Goal: Information Seeking & Learning: Check status

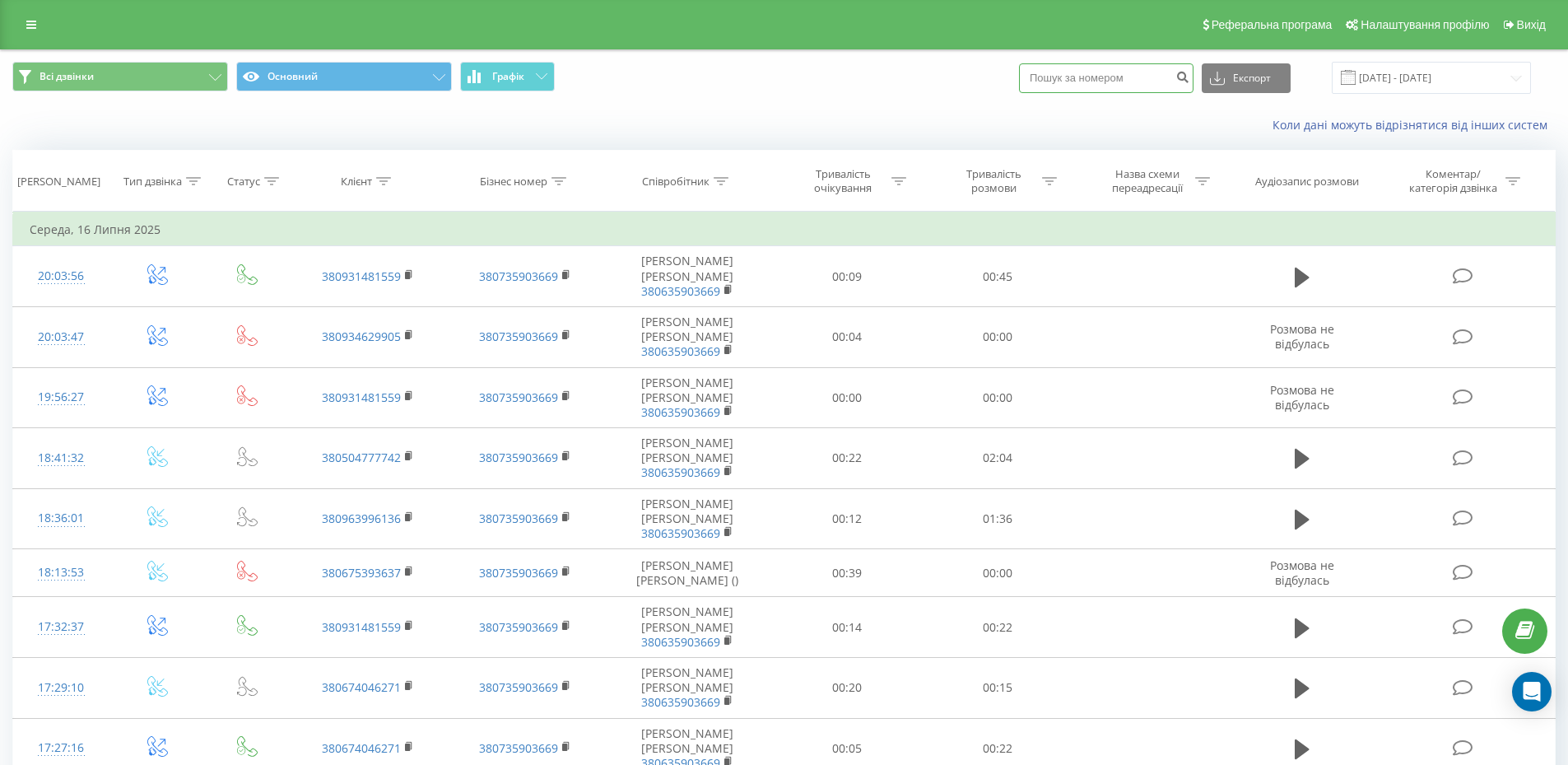
paste input "0675396282"
type input "0675396282"
click at [1473, 87] on input "16.06.2025 - 16.07.2025" at bounding box center [1431, 77] width 199 height 32
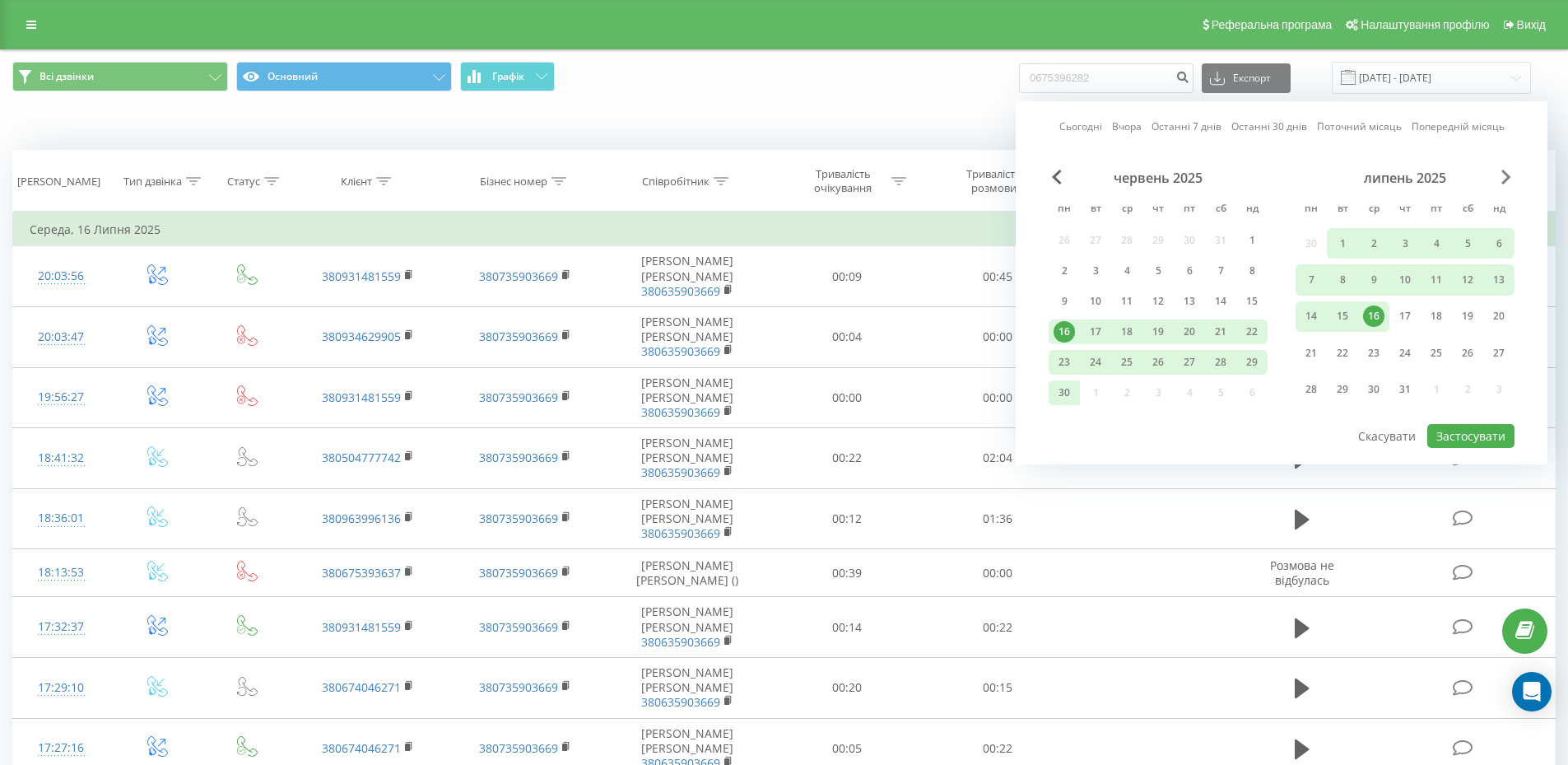
click at [1510, 176] on span "Next Month" at bounding box center [1506, 176] width 10 height 15
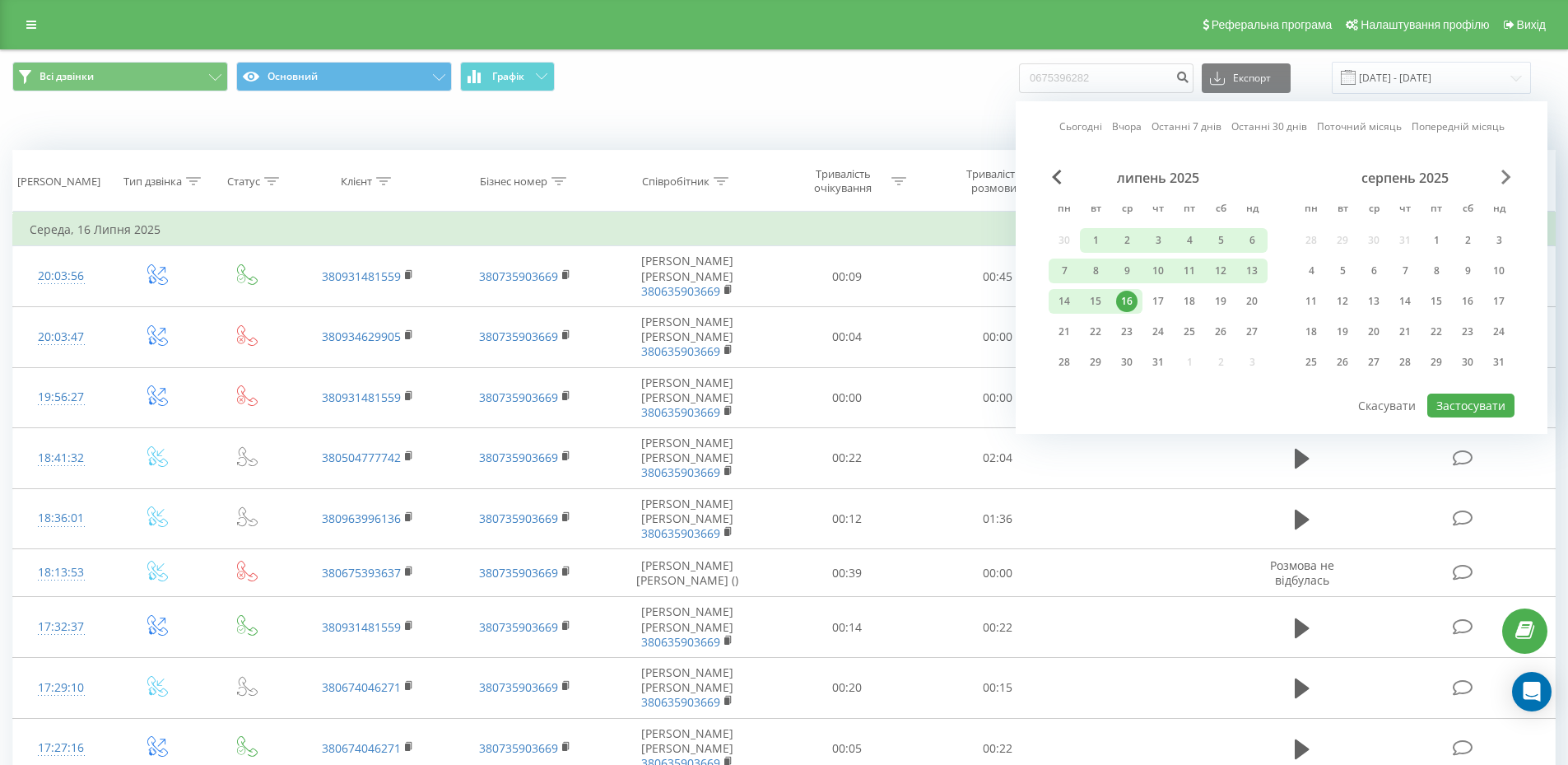
click at [1510, 178] on span "Next Month" at bounding box center [1506, 176] width 10 height 15
click at [1060, 269] on div "4" at bounding box center [1064, 271] width 21 height 21
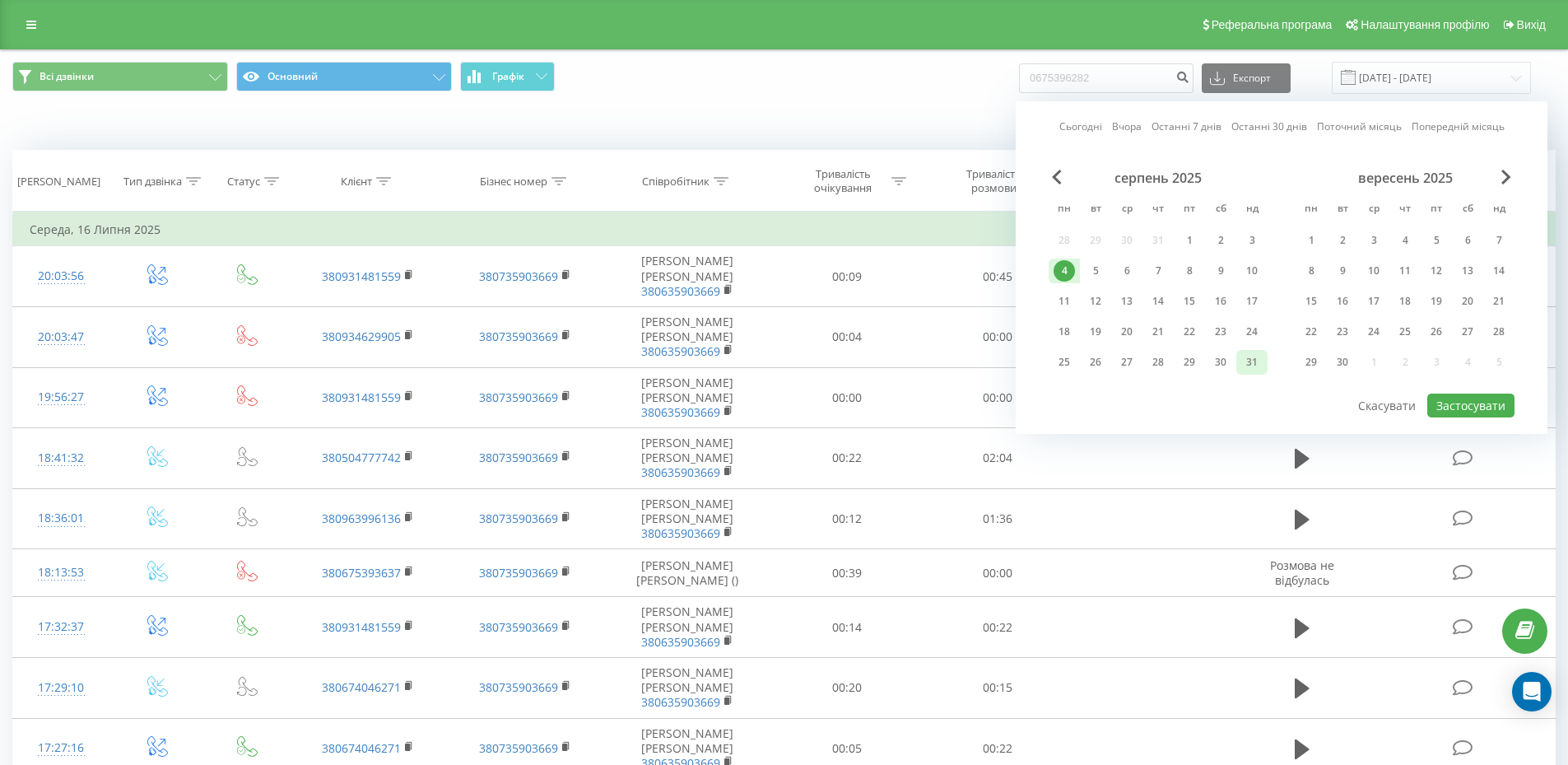
click at [1241, 361] on div "31" at bounding box center [1252, 362] width 32 height 25
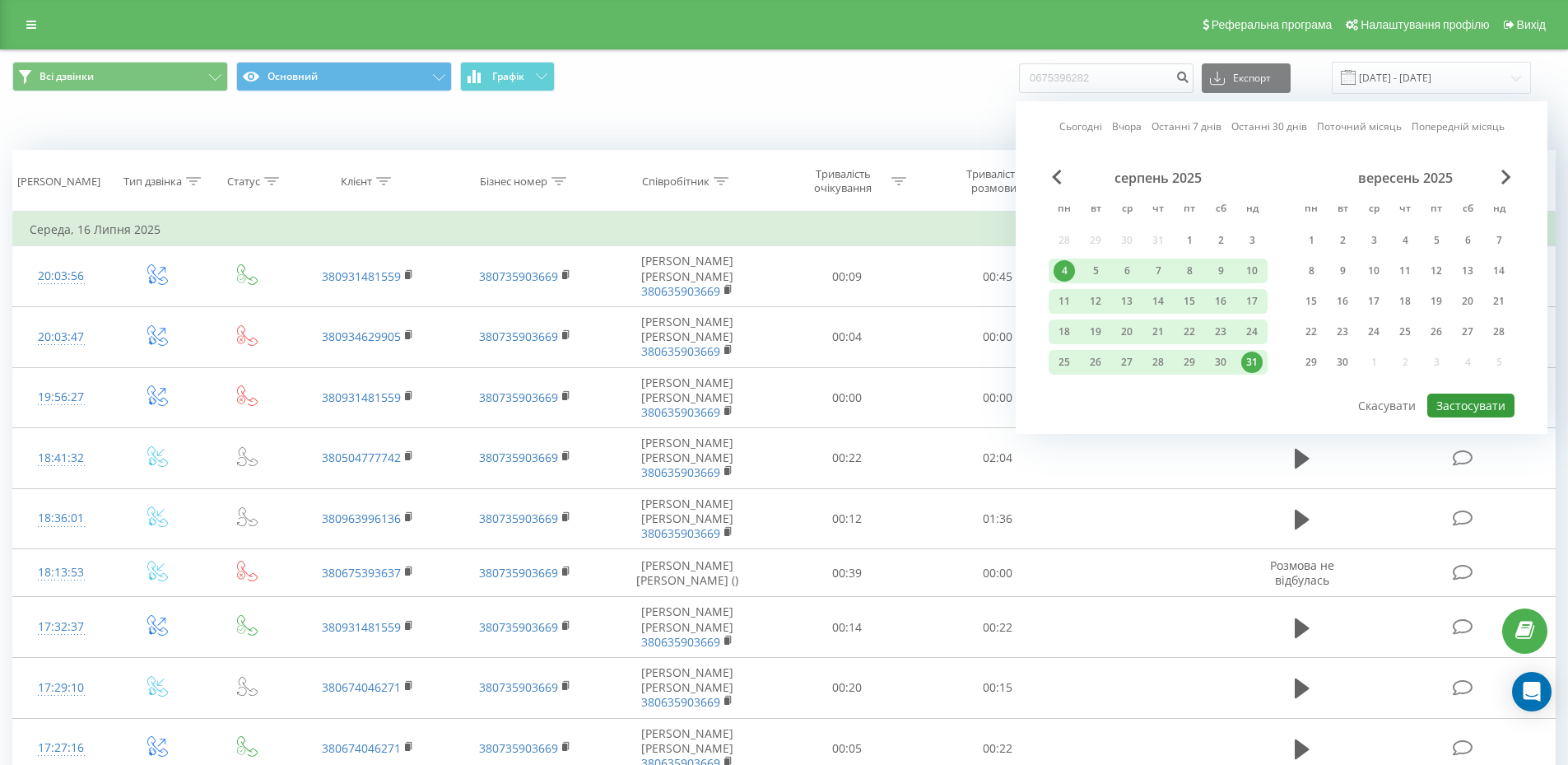
click at [1477, 405] on button "Застосувати" at bounding box center [1471, 405] width 87 height 24
type input "04.08.2025 - 31.08.2025"
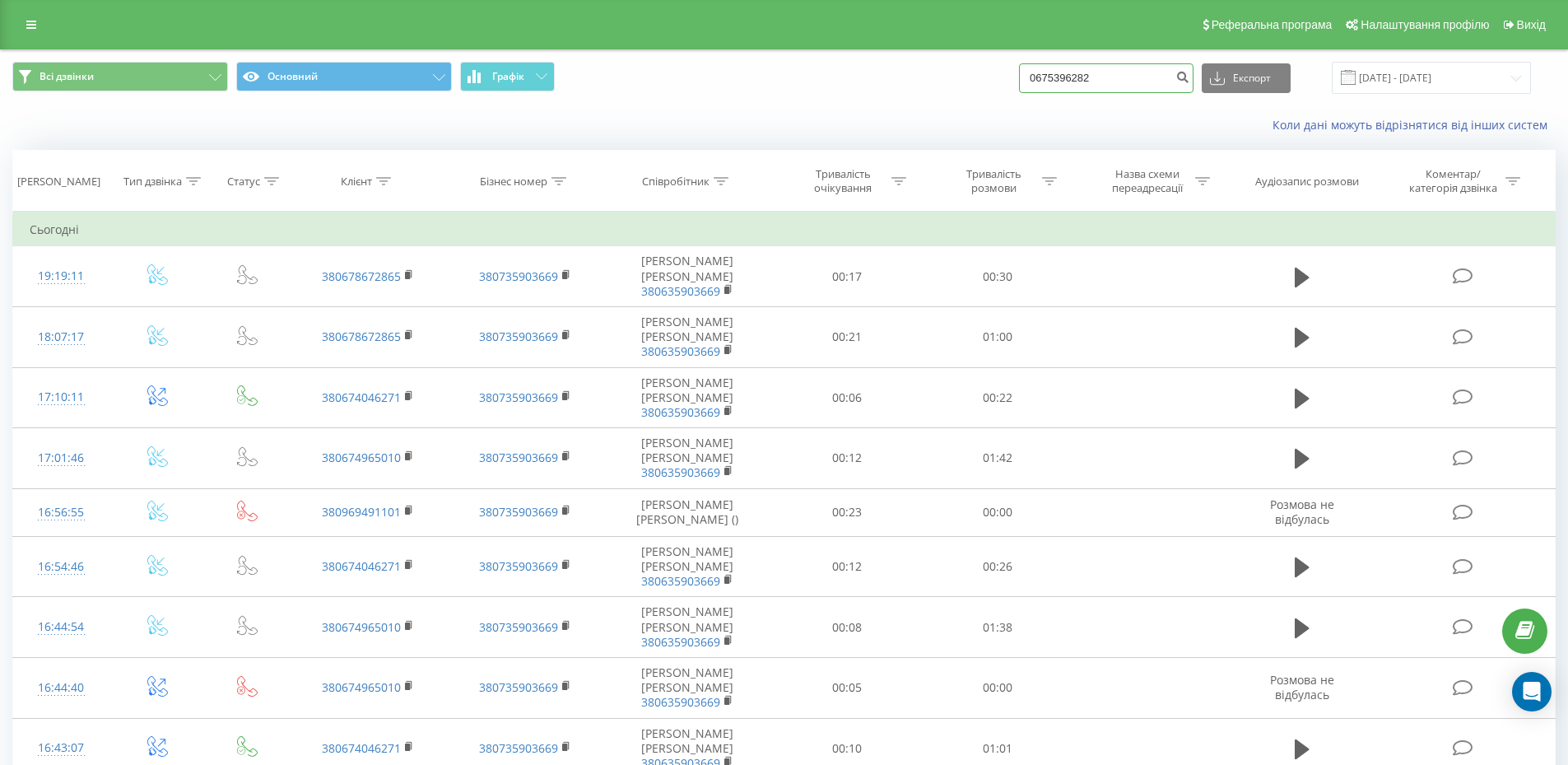
paste input "0675396282"
drag, startPoint x: 1081, startPoint y: 58, endPoint x: 931, endPoint y: 63, distance: 150.1
click at [931, 63] on div "Всі дзвінки Основний Графік 06753906753962826282 Експорт .csv .xls .xlsx 04.08.…" at bounding box center [783, 77] width 1543 height 32
paste input
type input "0675396282"
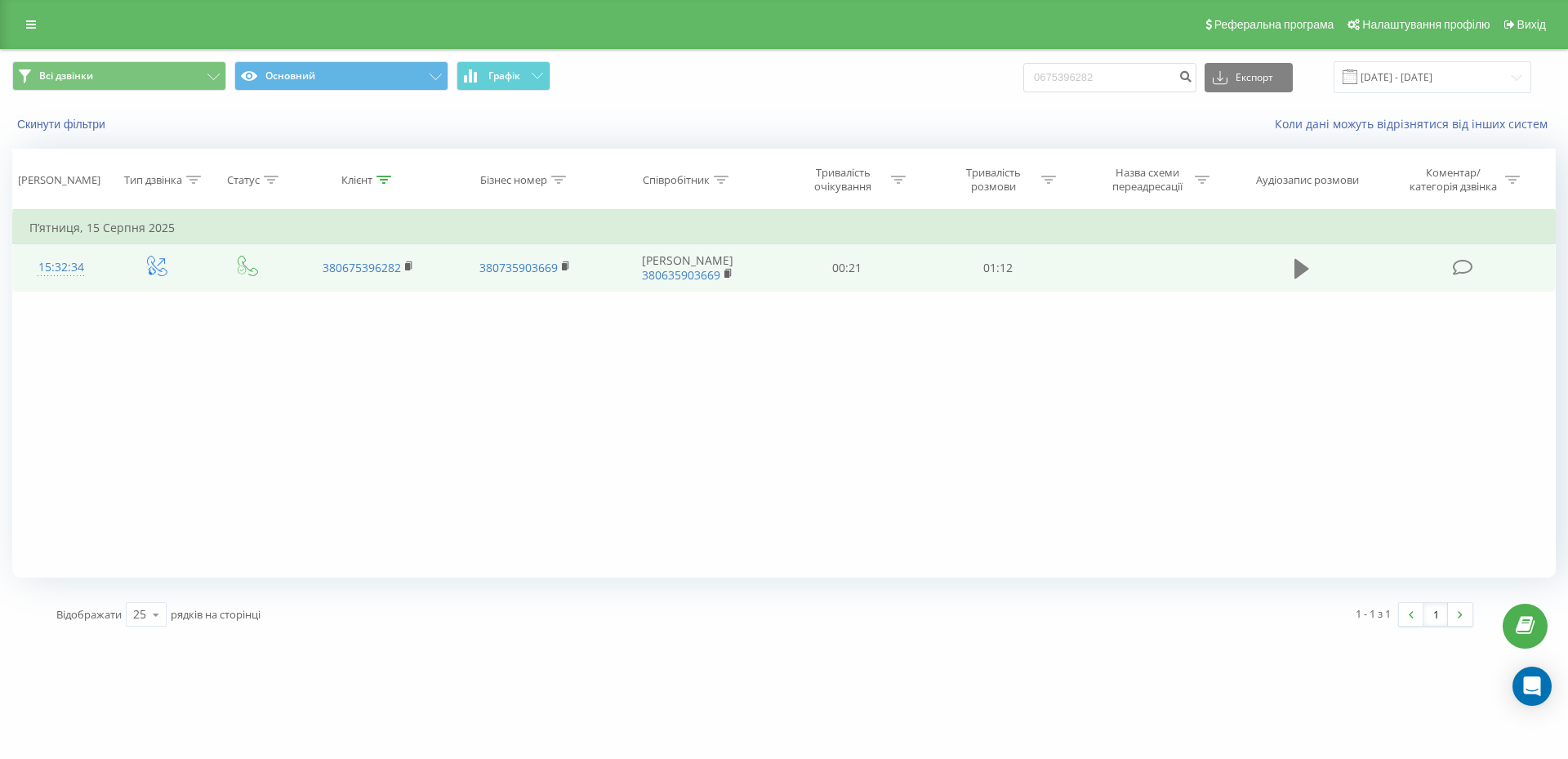
click at [1305, 263] on icon at bounding box center [1301, 269] width 14 height 23
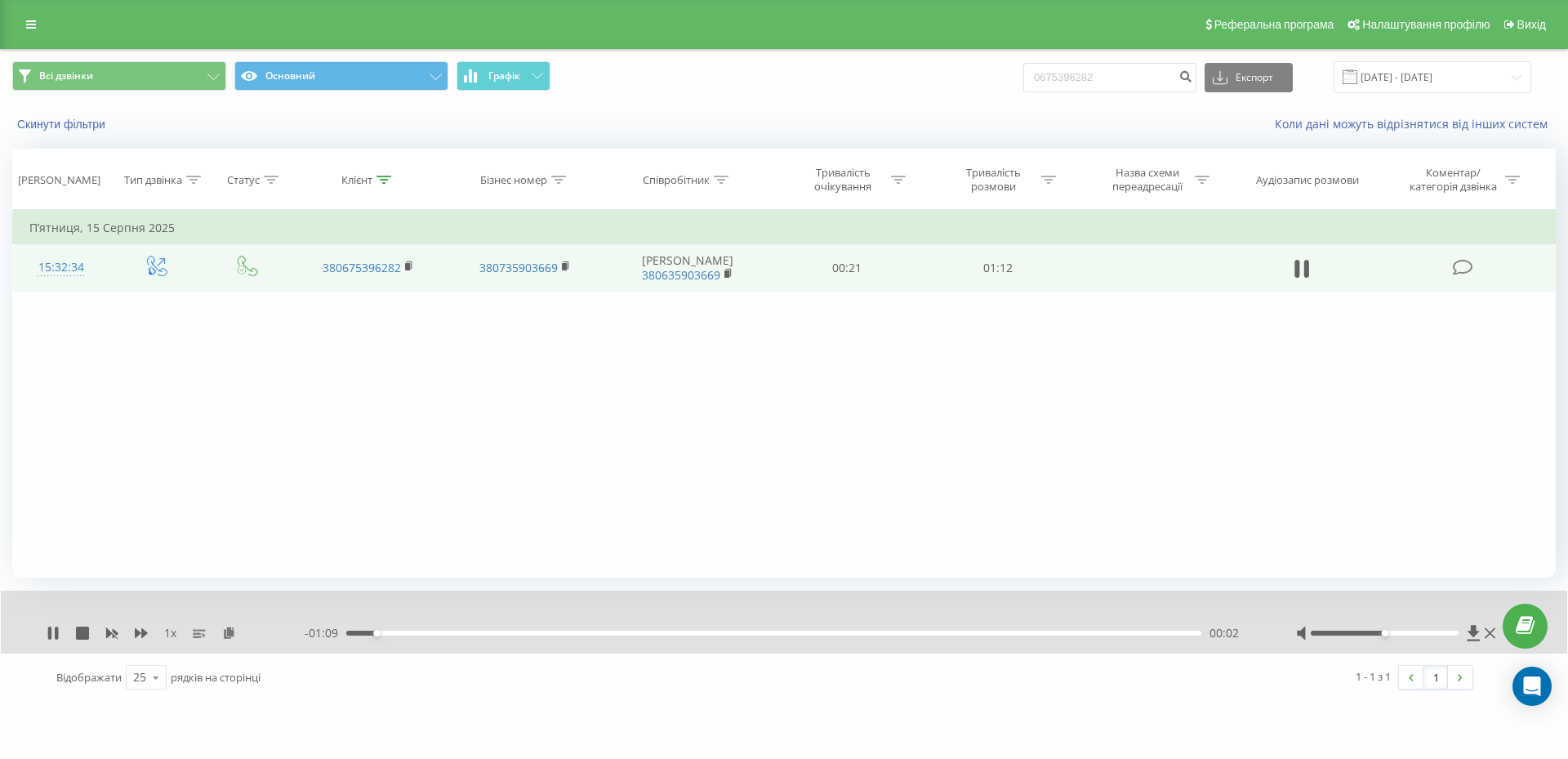
click at [600, 628] on div "- 01:09 00:02 00:02" at bounding box center [779, 632] width 950 height 16
click at [619, 633] on div "00:23" at bounding box center [773, 633] width 855 height 5
click at [799, 632] on div "00:38" at bounding box center [773, 633] width 855 height 5
click at [1493, 633] on icon at bounding box center [1490, 632] width 10 height 13
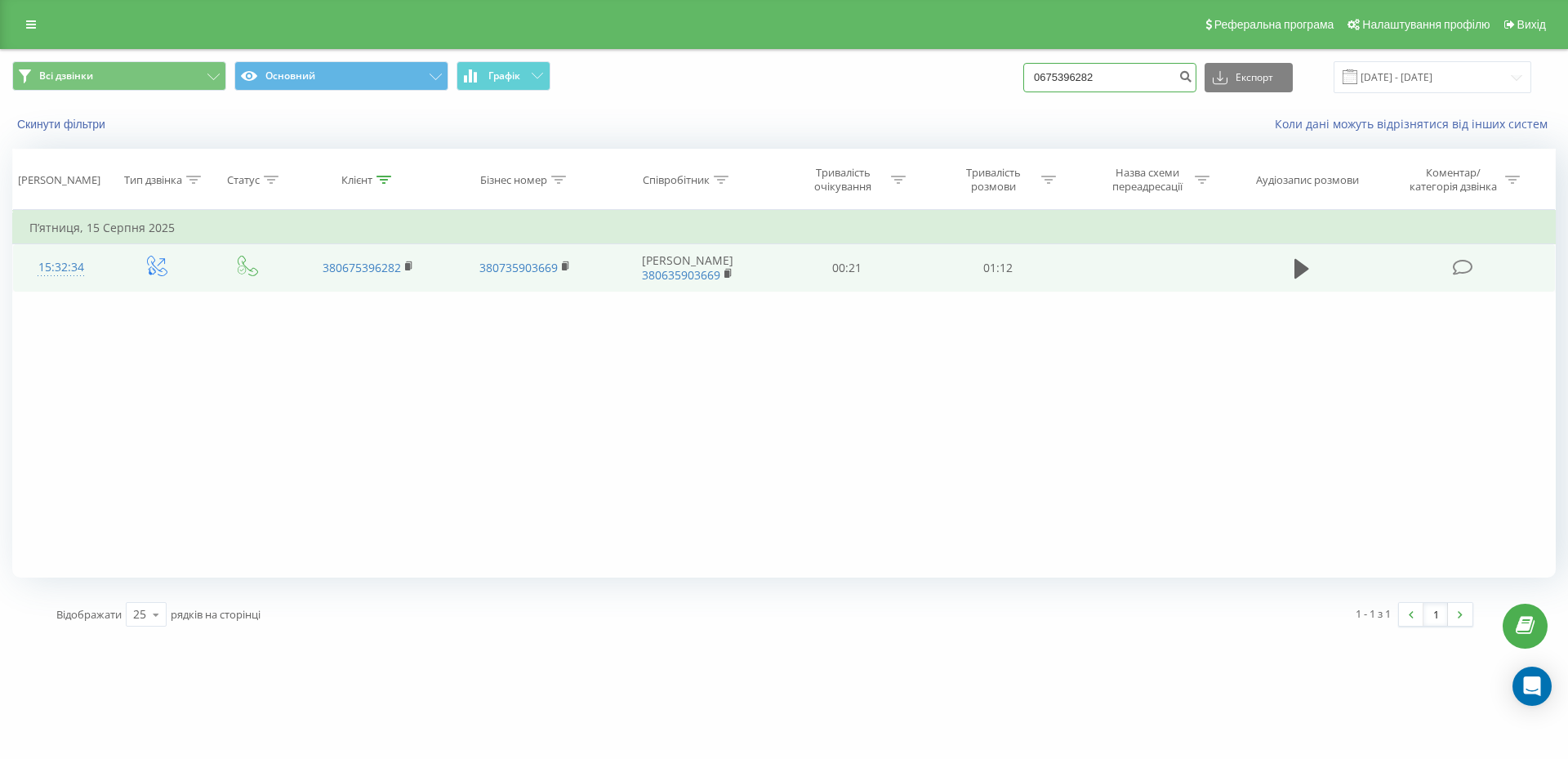
drag, startPoint x: 1113, startPoint y: 77, endPoint x: 955, endPoint y: 77, distance: 158.0
click at [955, 77] on div "Всі дзвінки Основний Графік 0675396282 Експорт .csv .xls .xlsx 21.05.2025 - 21.…" at bounding box center [784, 76] width 1543 height 31
paste input "2755005"
type input "0672755005"
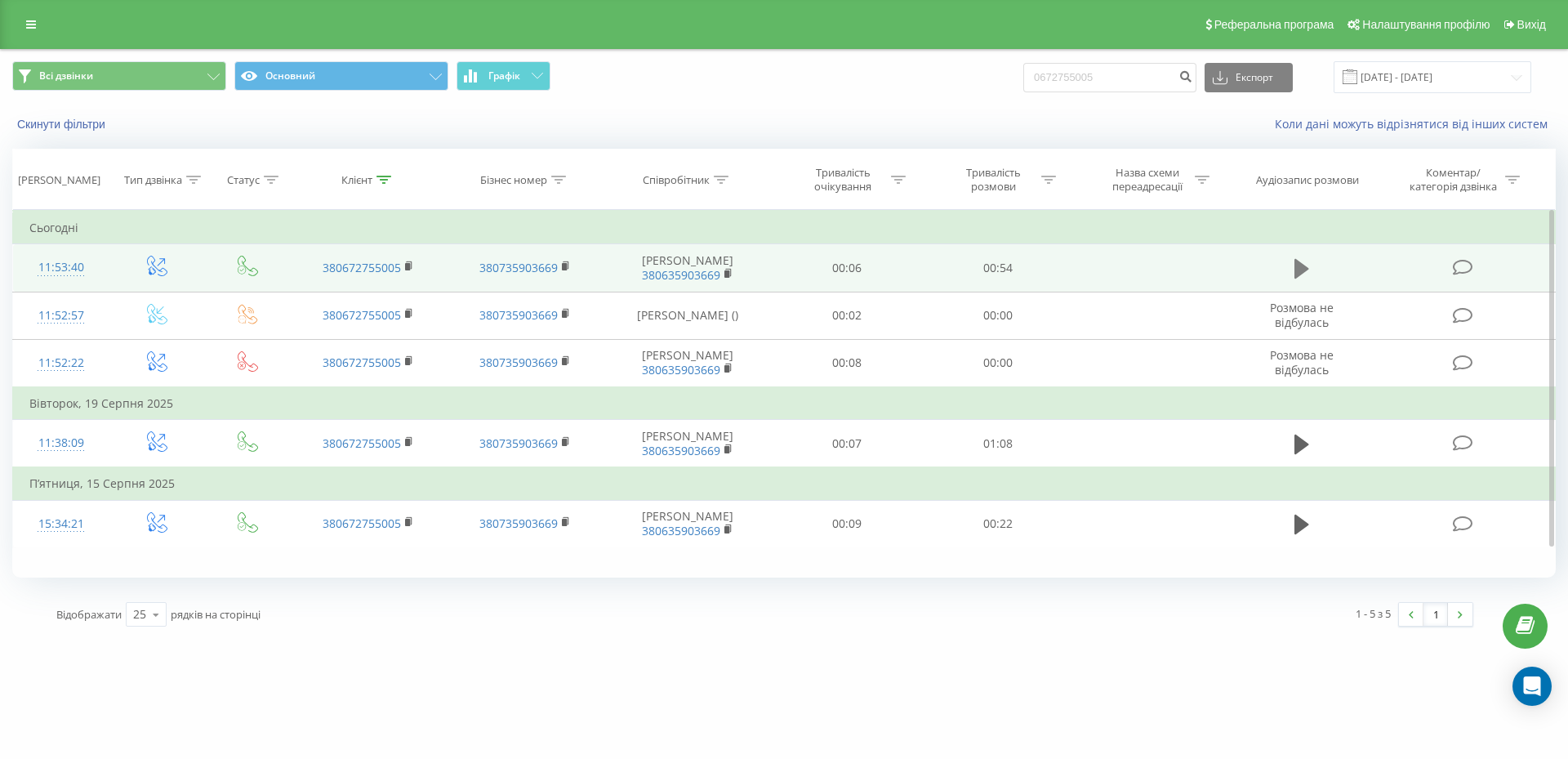
click at [1295, 262] on icon at bounding box center [1301, 269] width 14 height 20
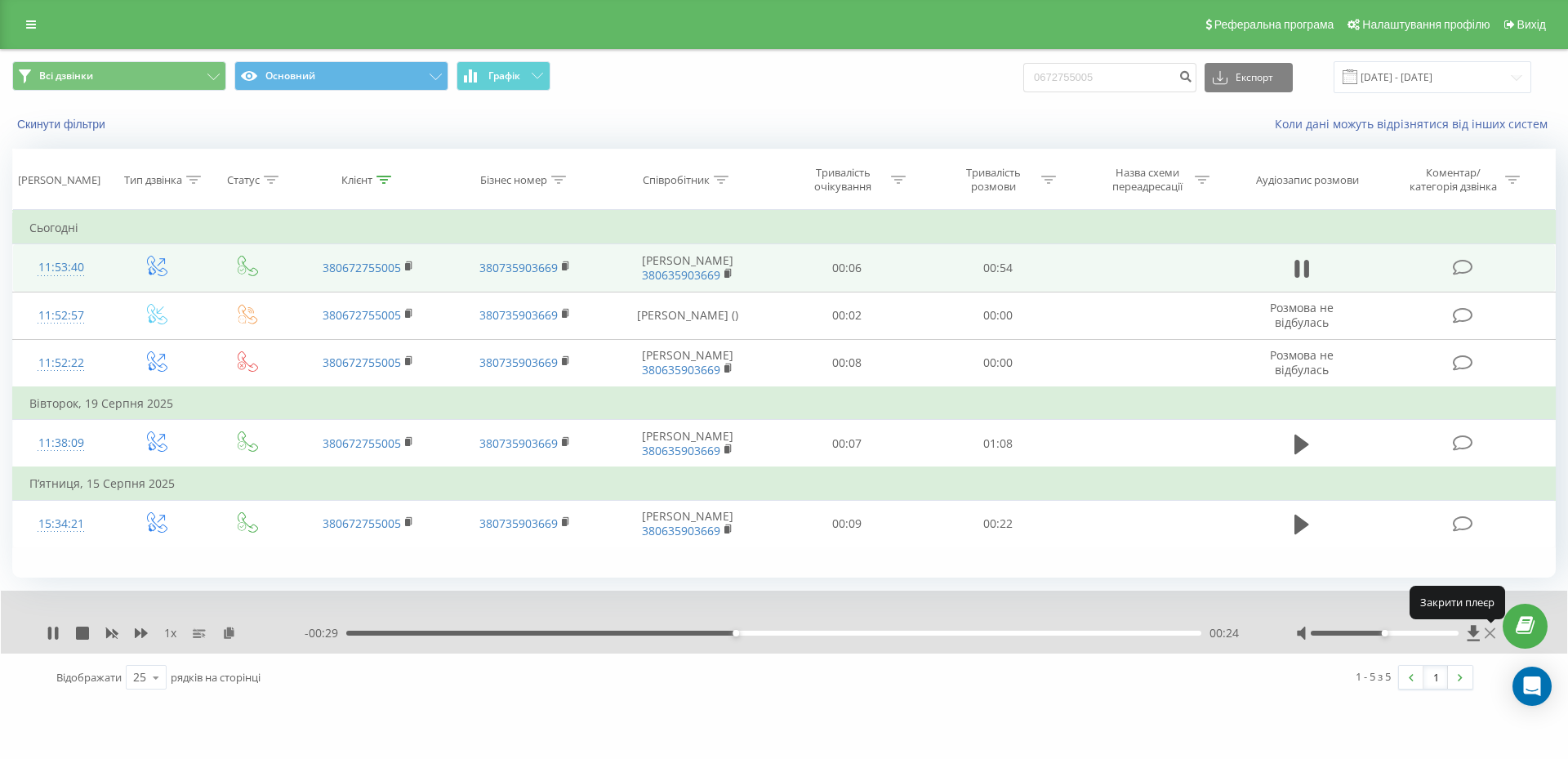
click at [1486, 636] on icon at bounding box center [1490, 633] width 10 height 10
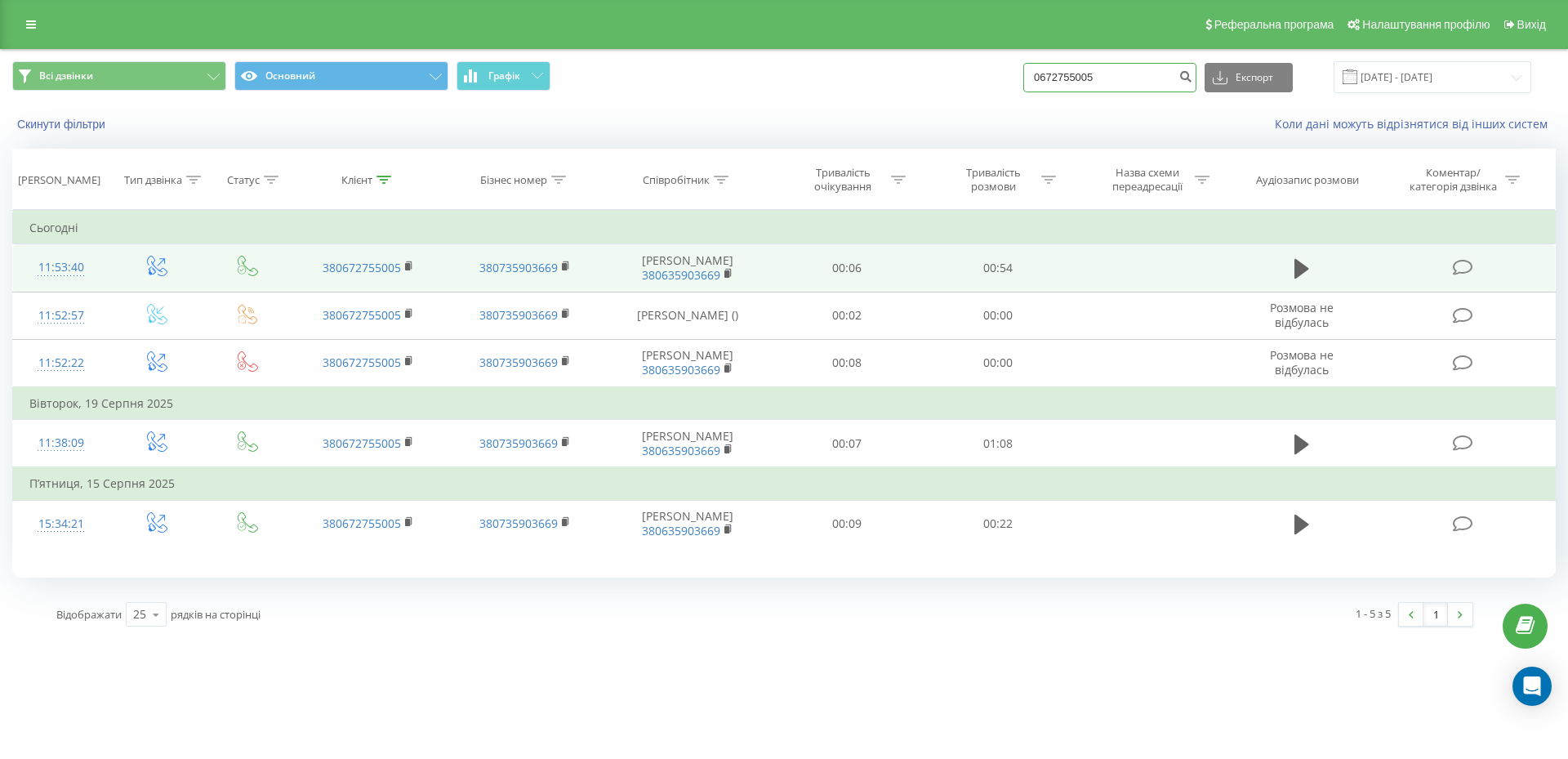
drag, startPoint x: 1141, startPoint y: 77, endPoint x: 984, endPoint y: 93, distance: 157.8
click at [984, 93] on div "Всі дзвінки Основний Графік 0672755005 Експорт .csv .xls .xlsx [DATE] - [DATE]" at bounding box center [784, 76] width 1543 height 31
paste input "967780777"
type input "0967780777"
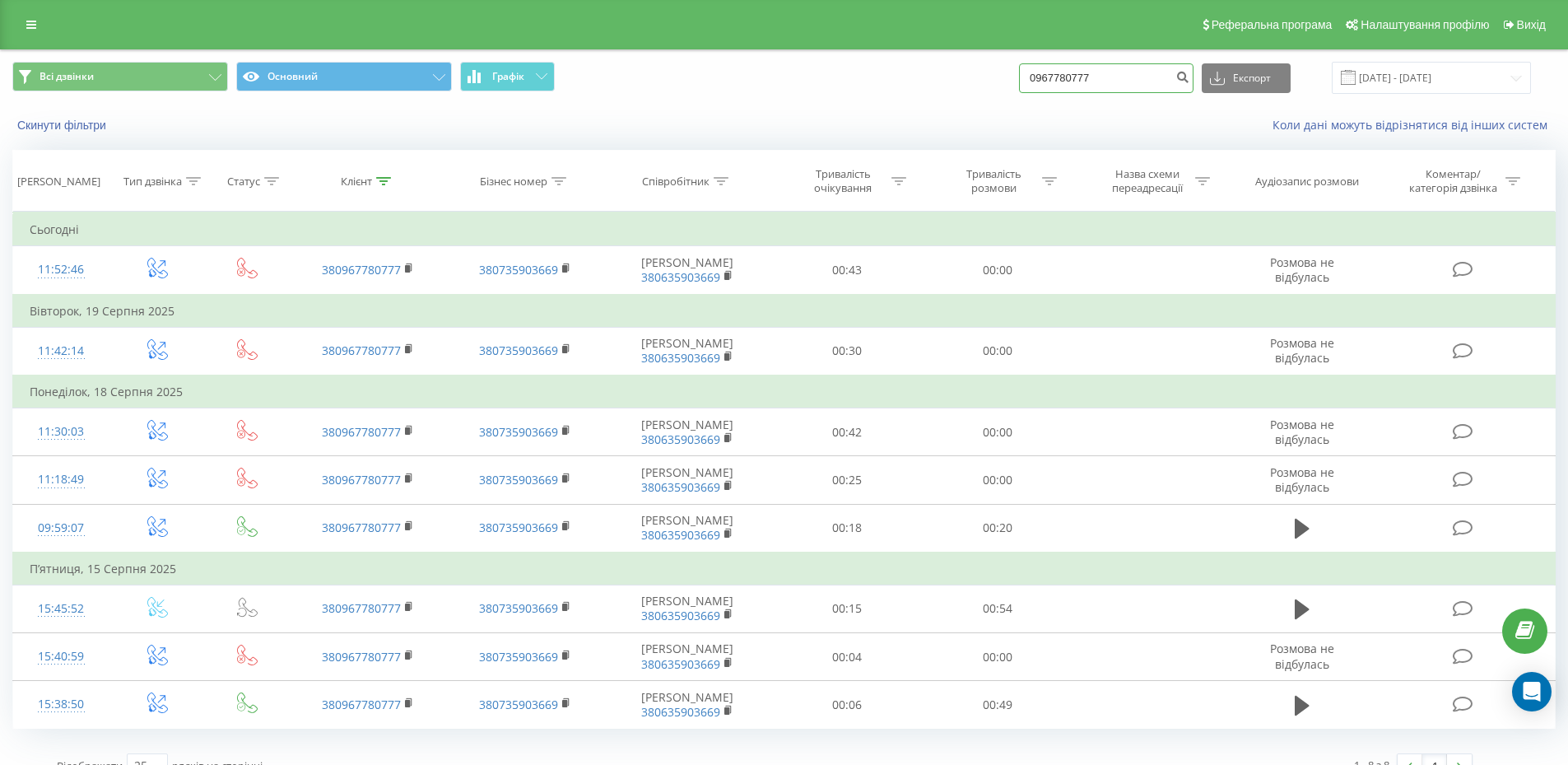
drag, startPoint x: 994, startPoint y: 102, endPoint x: 966, endPoint y: 100, distance: 28.1
click at [966, 100] on div "Всі дзвінки Основний Графік 0967780777 Експорт .csv .xls .xlsx 21.05.2025 - 21.…" at bounding box center [784, 78] width 1566 height 55
paste input "676325263"
type input "0676325263"
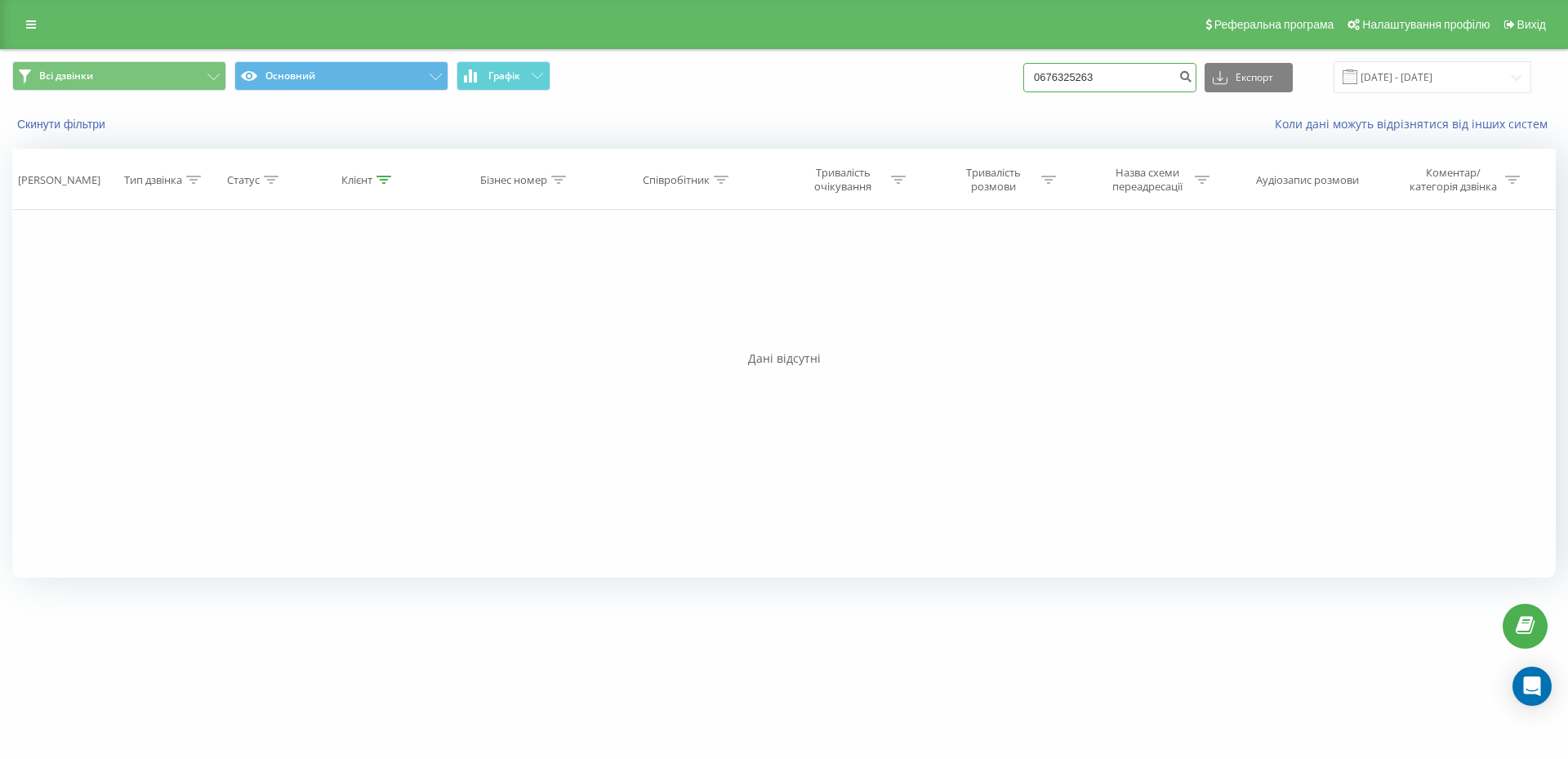
drag, startPoint x: 1090, startPoint y: 76, endPoint x: 1016, endPoint y: 82, distance: 74.2
click at [1018, 82] on div "Всі дзвінки Основний Графік 0676325263 Експорт .csv .xls .xlsx [DATE] - [DATE]" at bounding box center [784, 76] width 1543 height 31
drag, startPoint x: 1061, startPoint y: 75, endPoint x: 972, endPoint y: 90, distance: 90.3
click at [972, 90] on div "Всі дзвінки Основний Графік 0676325263 Експорт .csv .xls .xlsx 21.05.2025 - 21.…" at bounding box center [784, 76] width 1543 height 31
paste input "5663399"
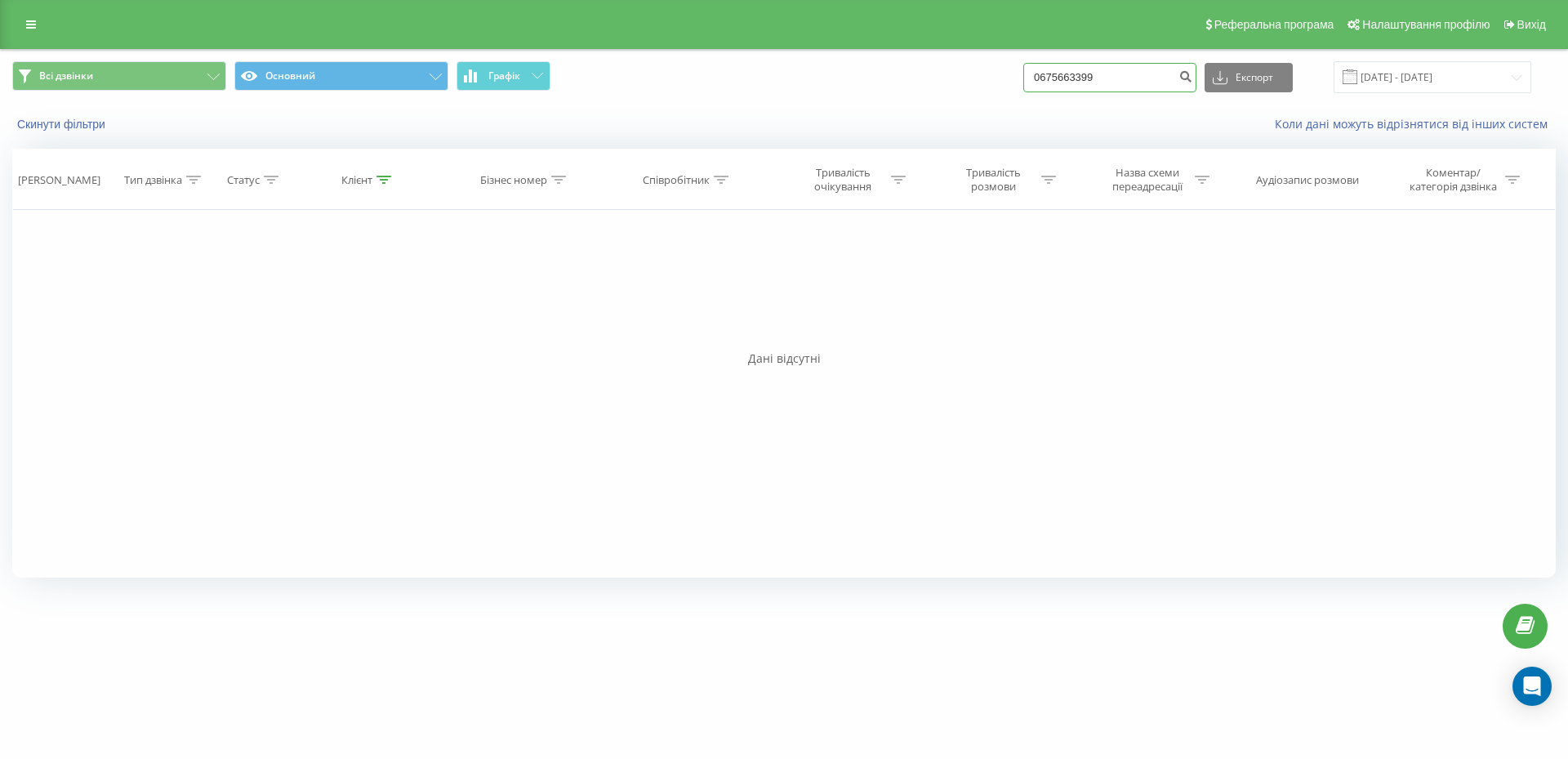
type input "0675663399"
